Goal: Task Accomplishment & Management: Complete application form

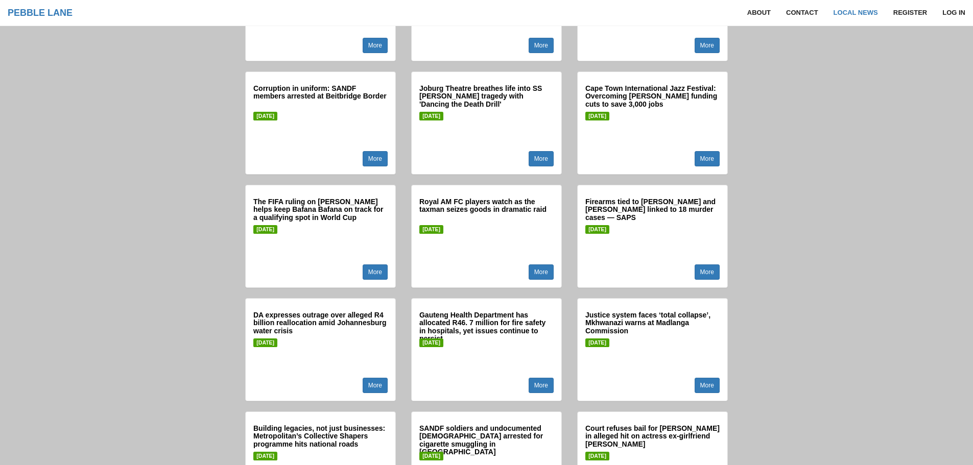
scroll to position [1123, 0]
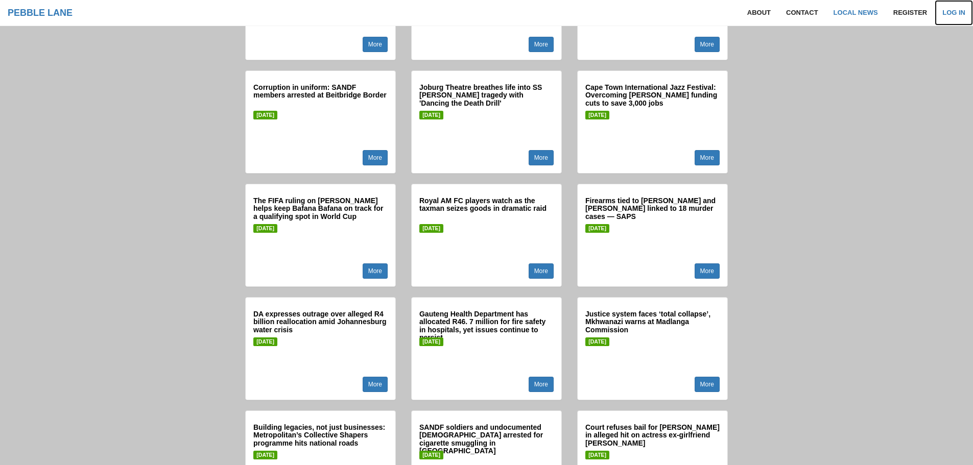
click at [957, 8] on link "Log in" at bounding box center [953, 13] width 38 height 26
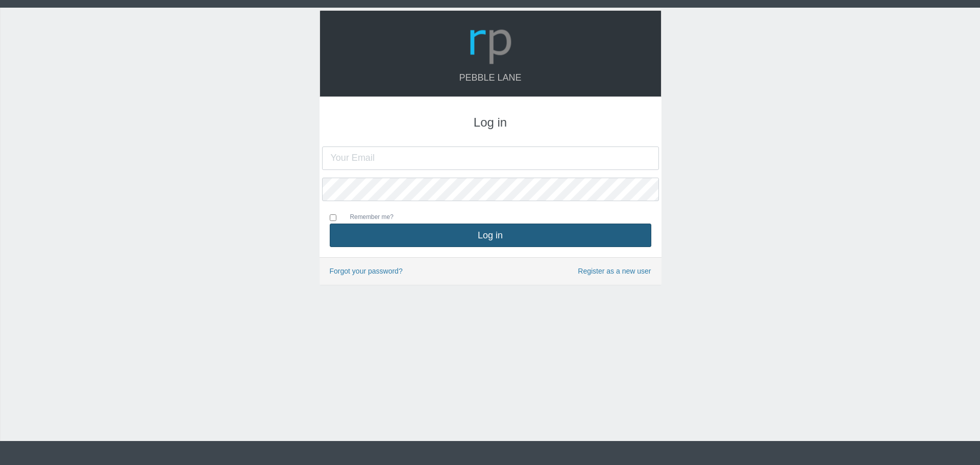
type input "[DOMAIN_NAME][EMAIL_ADDRESS][DOMAIN_NAME]"
click at [491, 228] on button "Log in" at bounding box center [491, 235] width 322 height 23
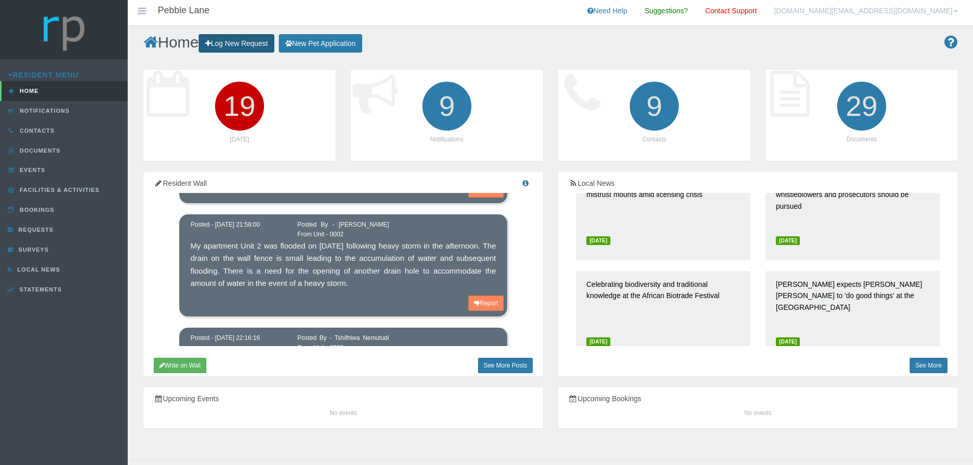
click at [257, 44] on link "Log New Request" at bounding box center [237, 43] width 76 height 19
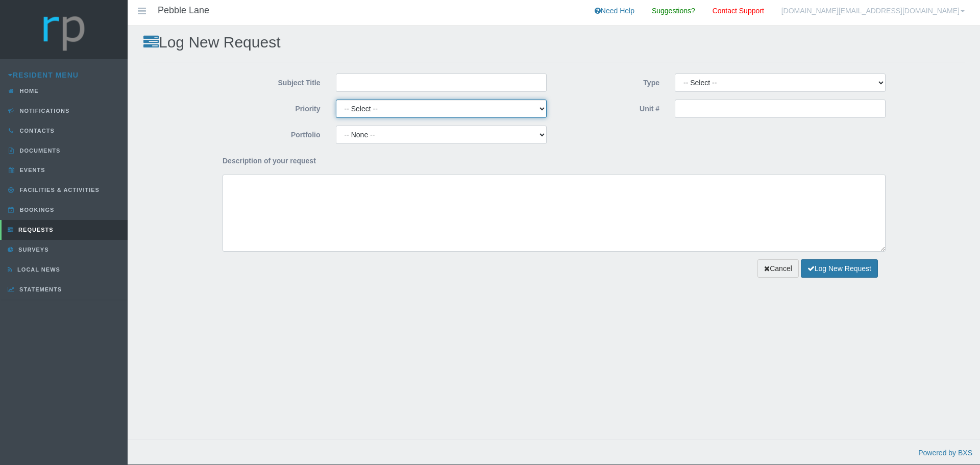
click at [536, 109] on select "-- Select -- High Low Normal" at bounding box center [441, 109] width 211 height 18
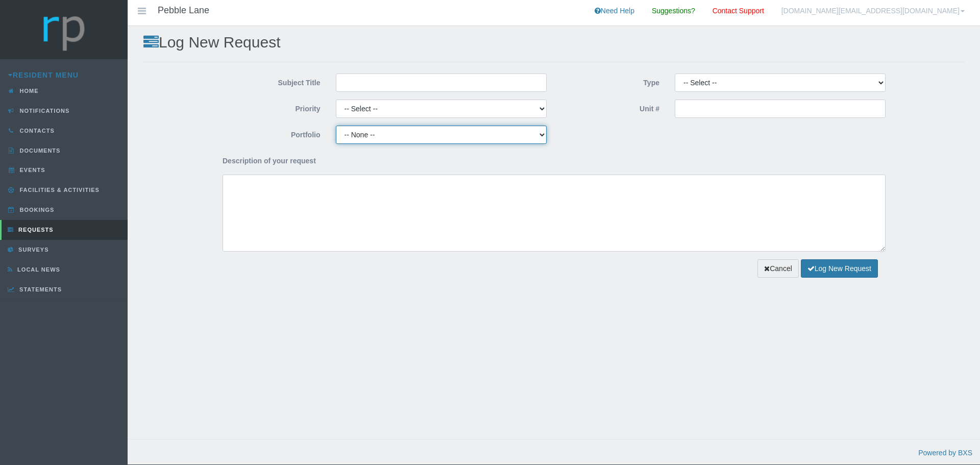
click at [536, 140] on select "-- None -- Compliance / Rules and Regulations Finance Maintenance Managing Agen…" at bounding box center [441, 135] width 211 height 18
select select "MAINT"
click at [336, 126] on select "-- None -- Compliance / Rules and Regulations Finance Maintenance Managing Agen…" at bounding box center [441, 135] width 211 height 18
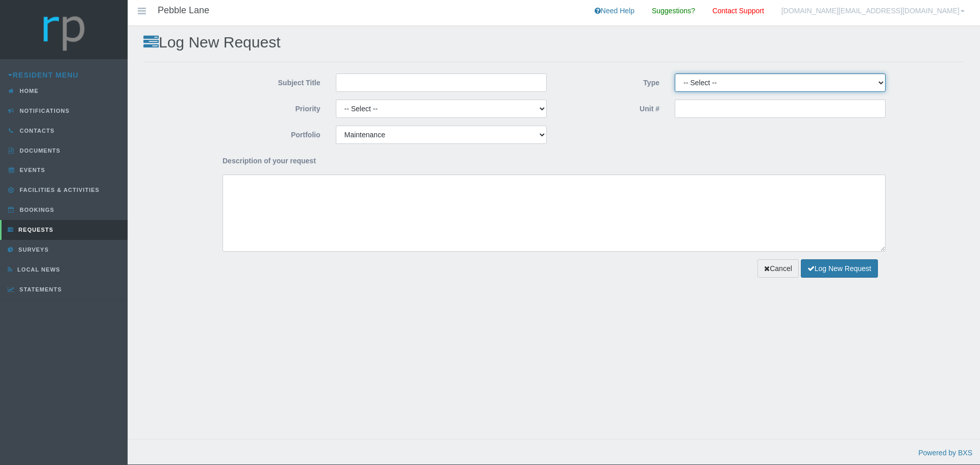
click at [734, 87] on select "-- Select -- Complaint Compliment Enquiry Request for maintenance Other (not li…" at bounding box center [780, 83] width 211 height 18
select select "MAINTNCE"
click at [675, 74] on select "-- Select -- Complaint Compliment Enquiry Request for maintenance Other (not li…" at bounding box center [780, 83] width 211 height 18
click at [713, 108] on input "Unit #" at bounding box center [780, 109] width 211 height 18
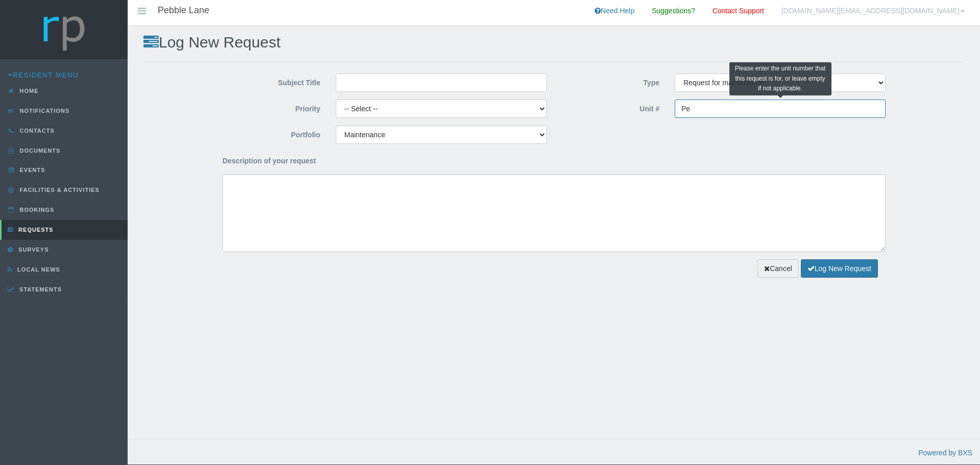
type input "P"
type input "71"
click at [373, 86] on input "Subject Title" at bounding box center [441, 83] width 211 height 18
type input "Unit Lights"
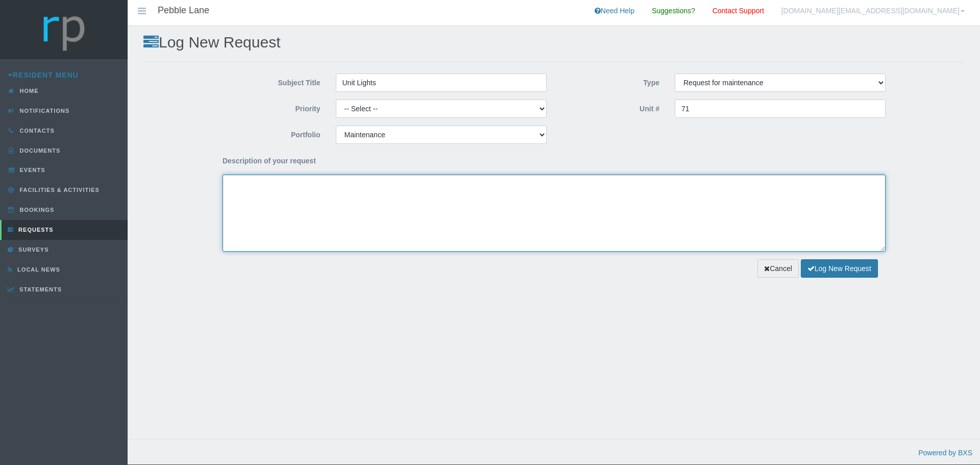
click at [287, 197] on textarea "Description of your request" at bounding box center [554, 213] width 663 height 77
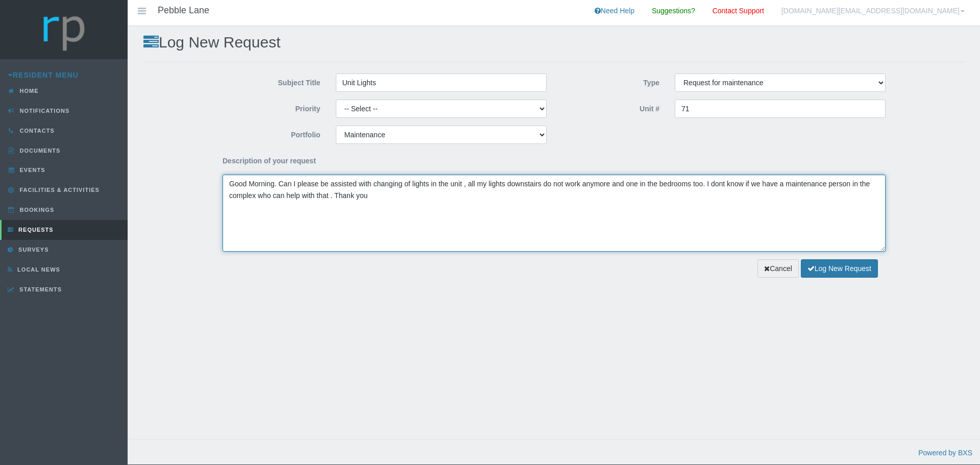
type textarea "Good Morning. Can I please be assisted with changing of lights in the unit , al…"
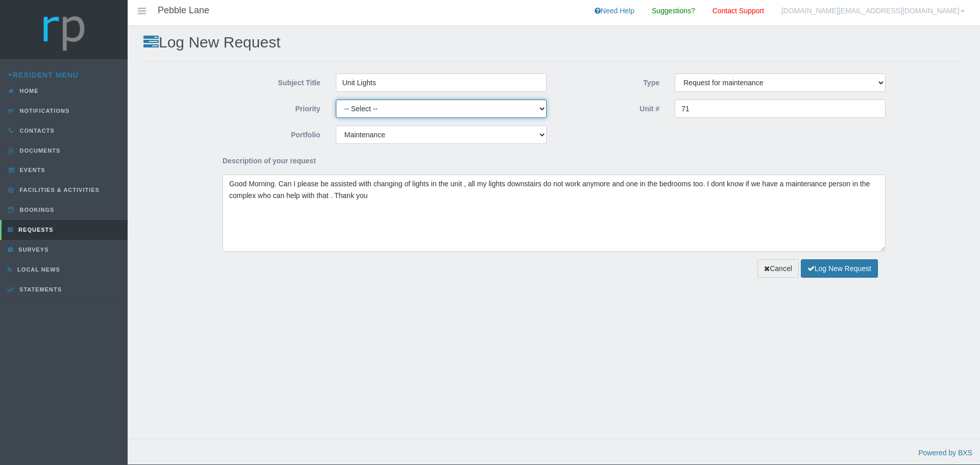
click at [543, 110] on select "-- Select -- High Low Normal" at bounding box center [441, 109] width 211 height 18
select select "MEDIUM"
click at [336, 100] on select "-- Select -- High Low Normal" at bounding box center [441, 109] width 211 height 18
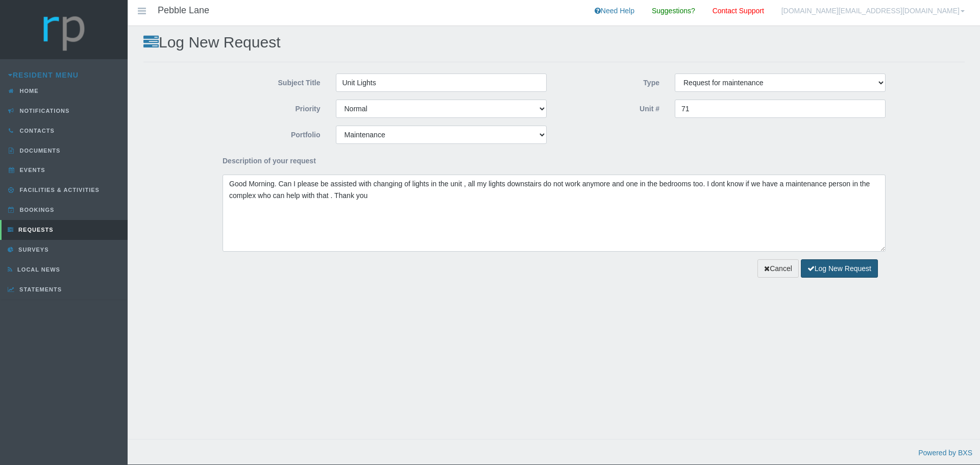
click at [832, 274] on button "Log New Request" at bounding box center [839, 268] width 77 height 19
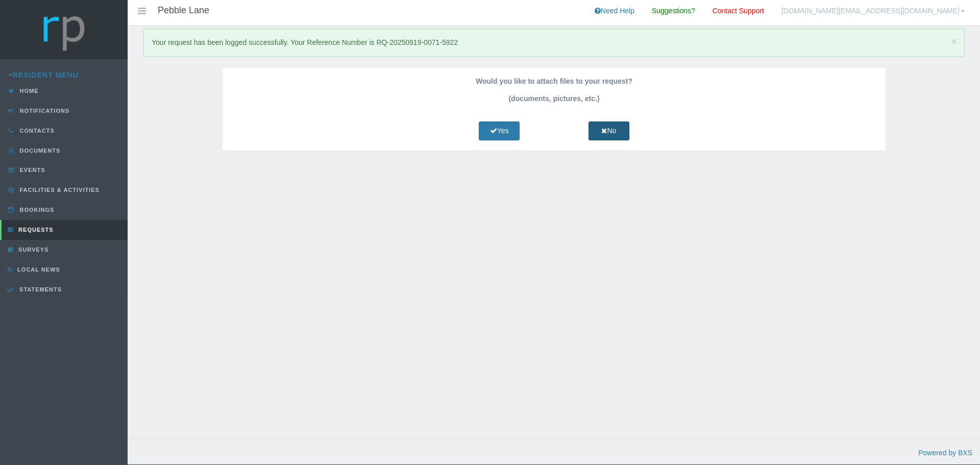
click at [604, 137] on link "No" at bounding box center [609, 131] width 41 height 19
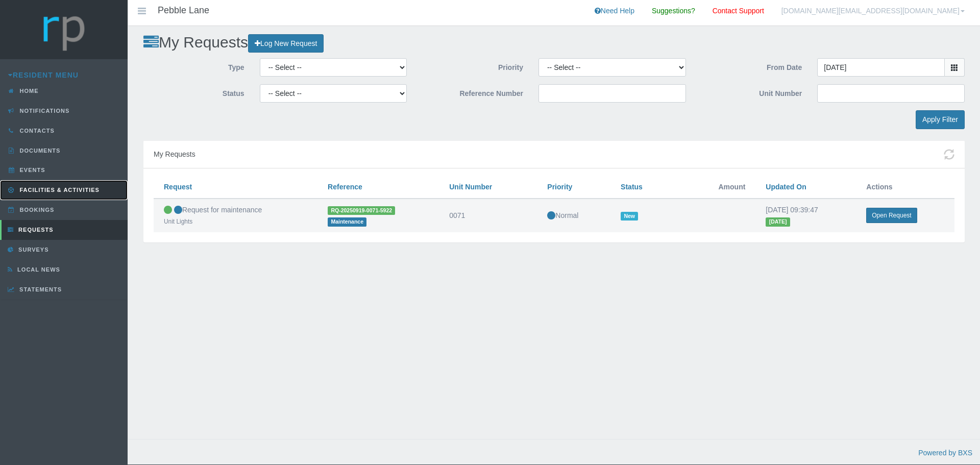
click at [51, 189] on span "Facilities & Activities" at bounding box center [58, 190] width 82 height 6
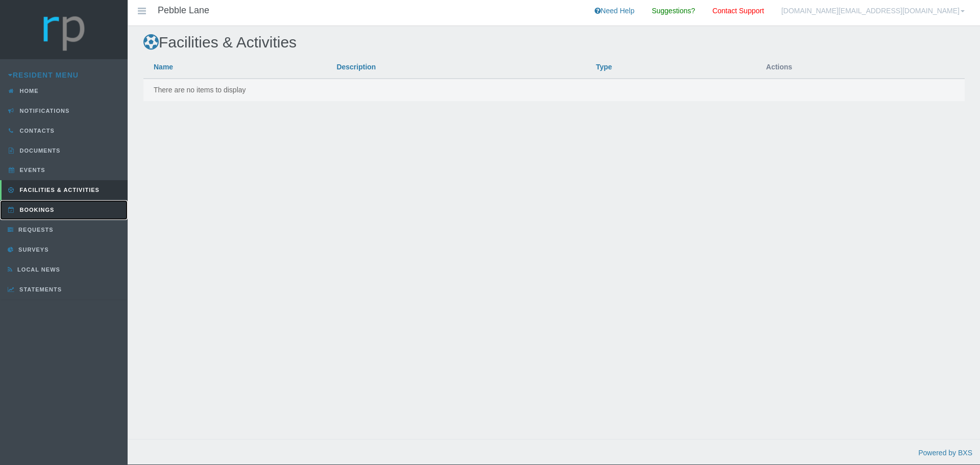
click at [43, 212] on span "Bookings" at bounding box center [35, 210] width 37 height 6
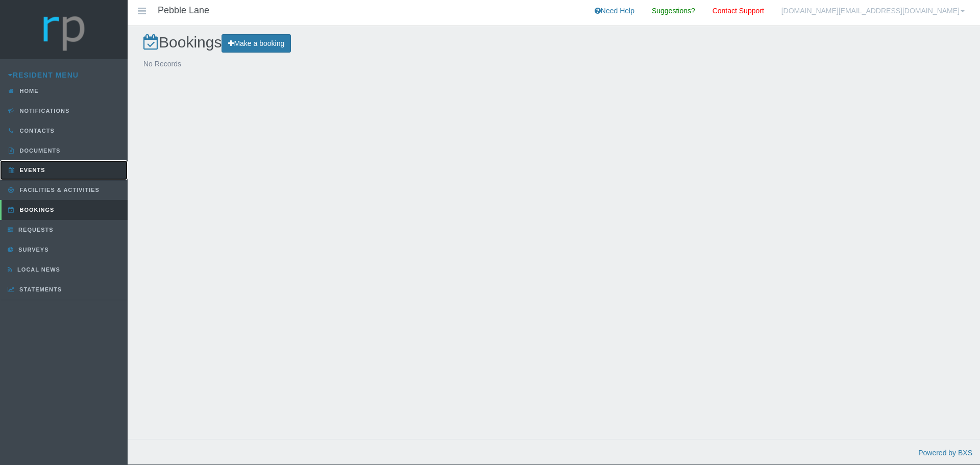
click at [45, 171] on span "Events" at bounding box center [31, 170] width 28 height 6
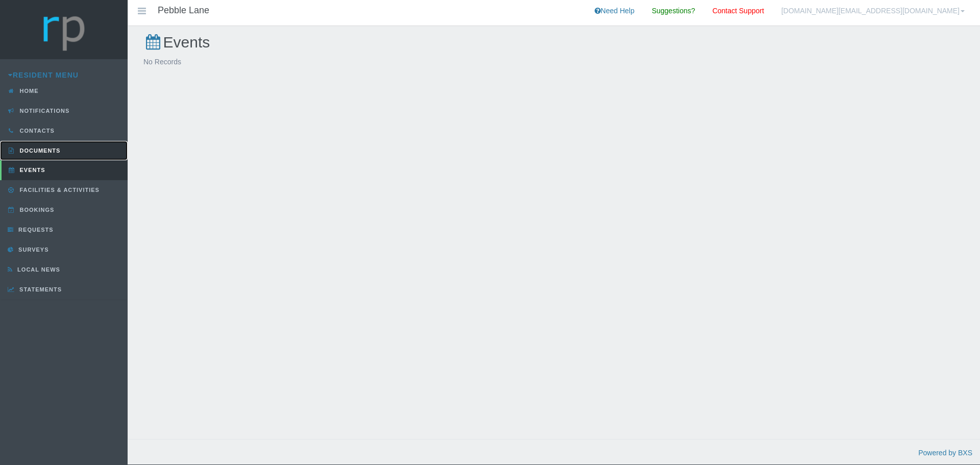
click at [45, 152] on span "Documents" at bounding box center [38, 151] width 43 height 6
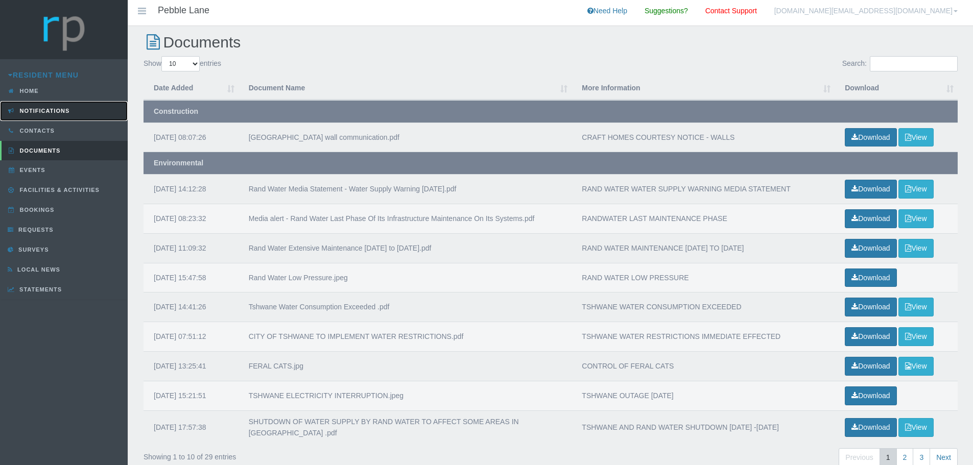
click at [56, 113] on span "Notifications" at bounding box center [43, 111] width 53 height 6
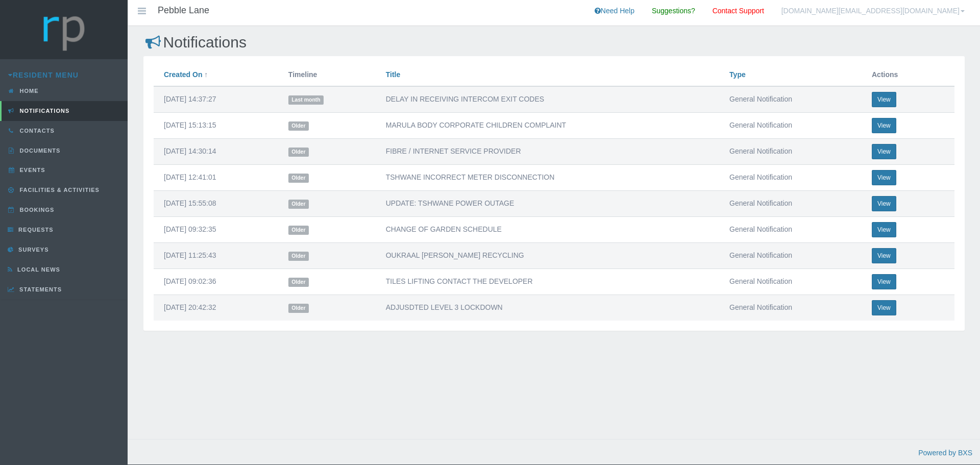
click at [58, 301] on div "Resident Menu Home Notifications Contacts Documents Events Facilities & Activit…" at bounding box center [64, 188] width 128 height 239
click at [59, 291] on span "Statements" at bounding box center [39, 289] width 45 height 6
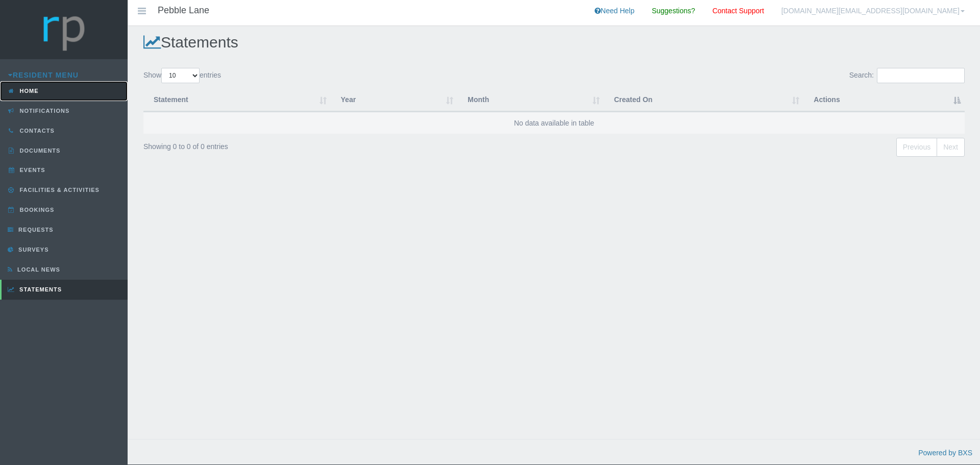
click at [52, 94] on link "Home" at bounding box center [64, 91] width 128 height 20
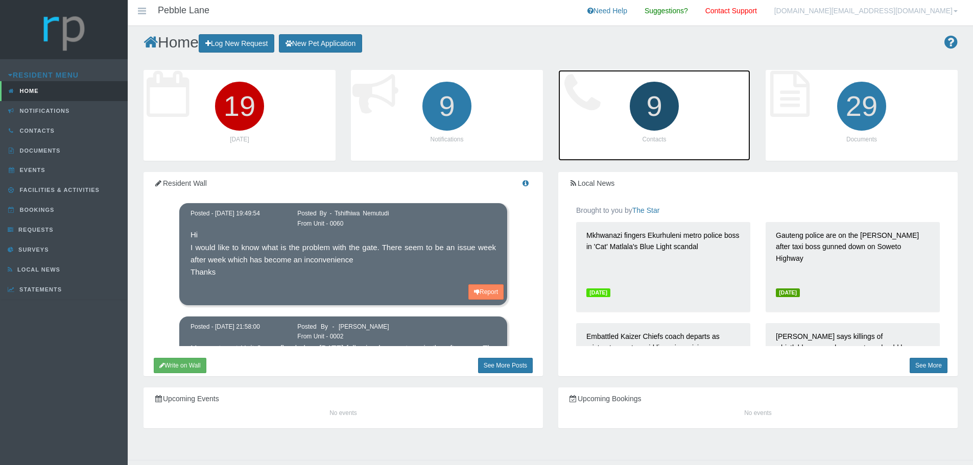
click at [641, 117] on icon "9" at bounding box center [653, 106] width 57 height 57
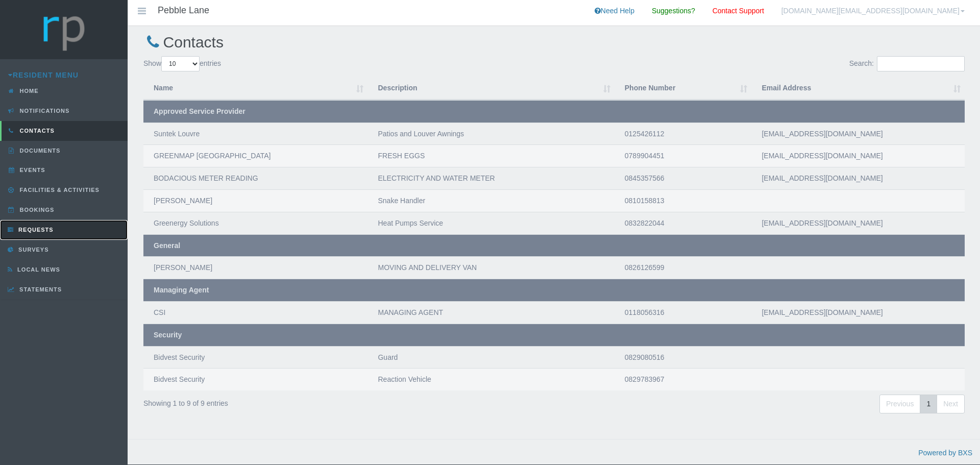
click at [42, 236] on link "Requests" at bounding box center [64, 230] width 128 height 20
